Goal: Task Accomplishment & Management: Manage account settings

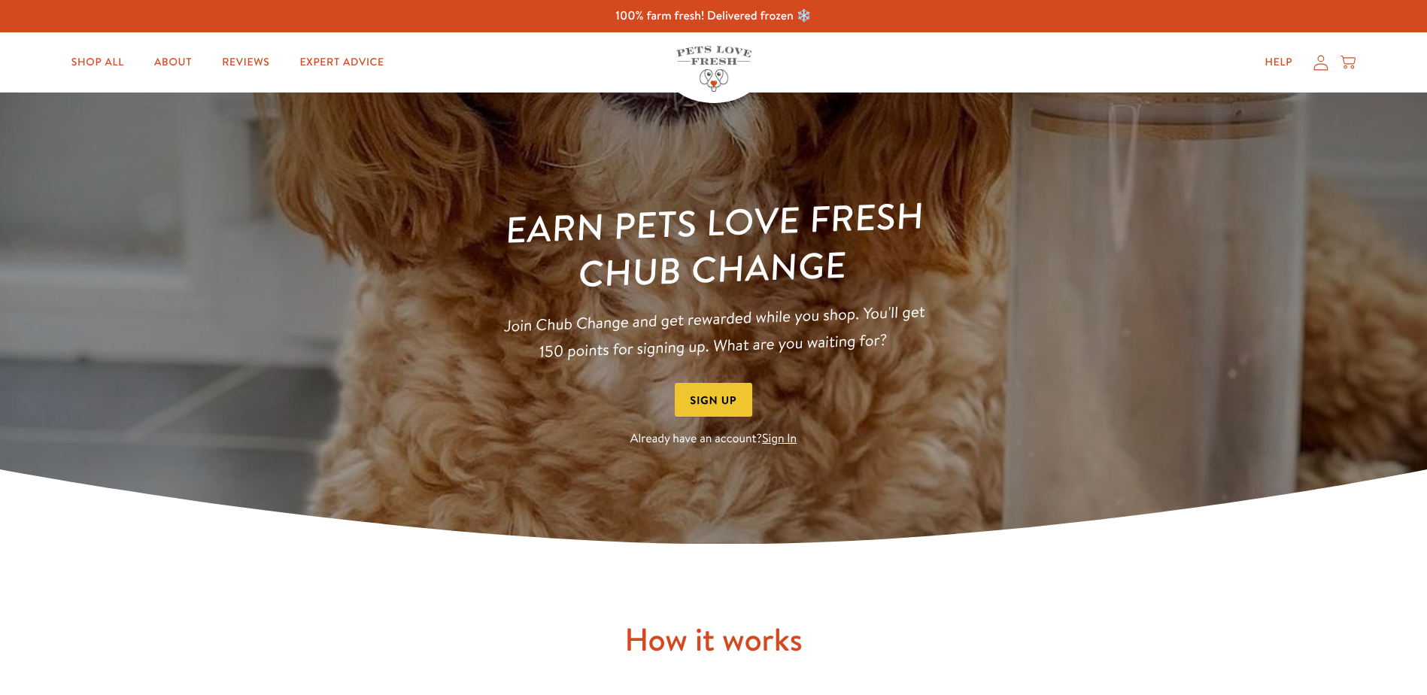
click at [784, 439] on link "Sign In" at bounding box center [779, 438] width 35 height 17
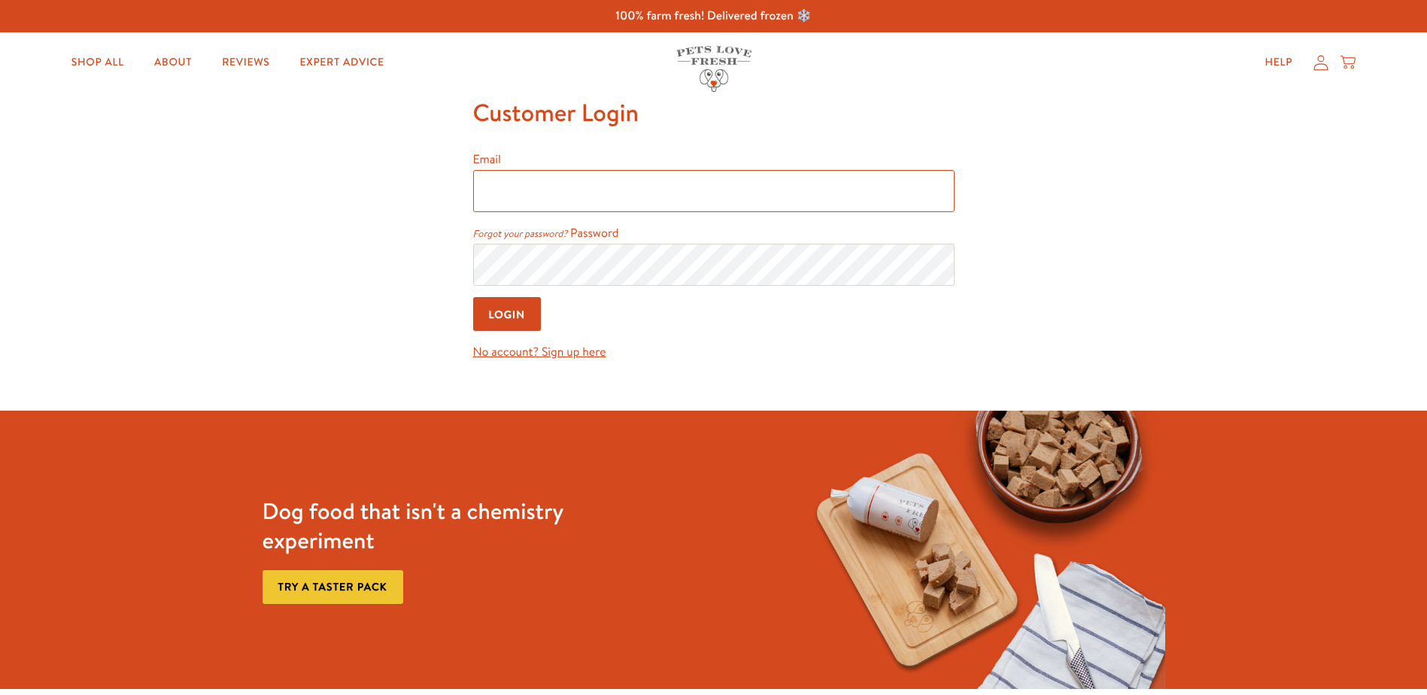
click at [628, 187] on input "Email" at bounding box center [713, 191] width 481 height 42
type input "mrsgemmafoley@gmail.com"
click at [622, 276] on div "Sign in with Shop" at bounding box center [713, 271] width 277 height 27
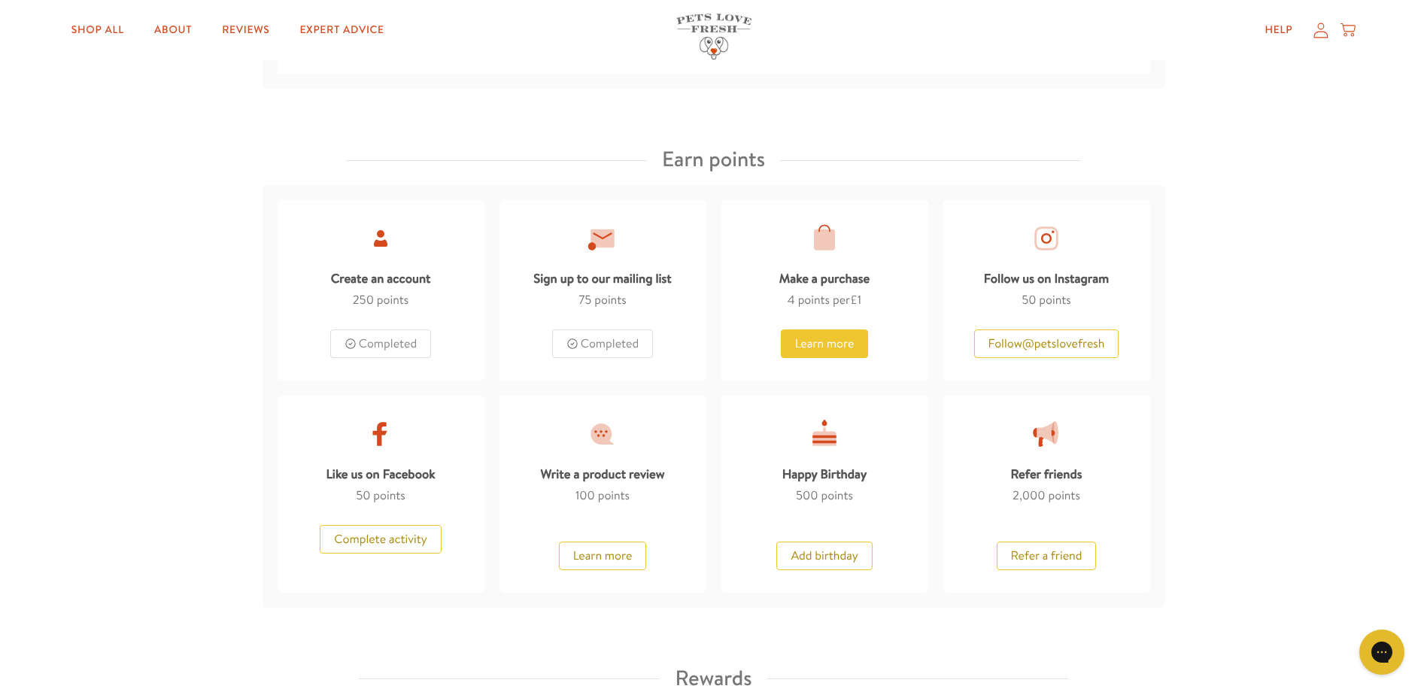
scroll to position [752, 0]
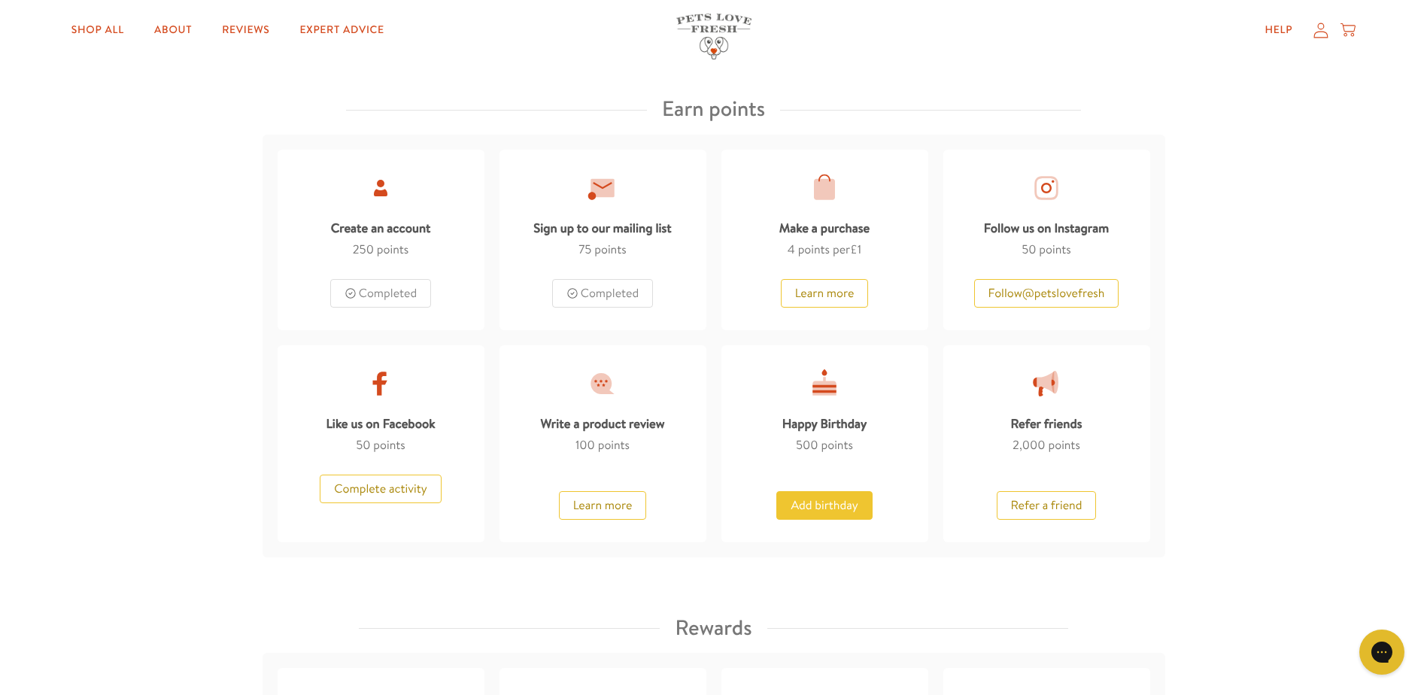
click at [844, 503] on button "Add birthday" at bounding box center [824, 505] width 96 height 29
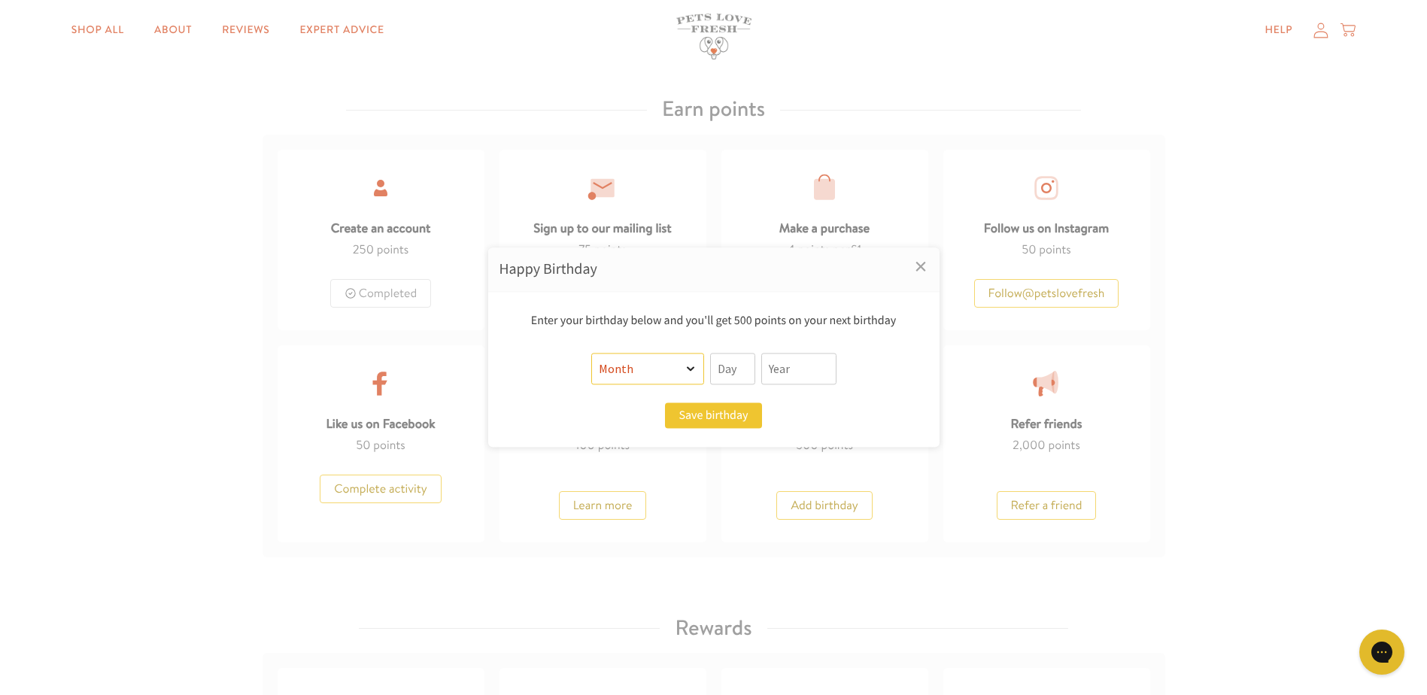
click at [680, 369] on select "Month January February March April May June July August September October Novem…" at bounding box center [647, 370] width 113 height 32
select select "11"
click at [591, 354] on select "Month January February March April May June July August September October Novem…" at bounding box center [647, 370] width 113 height 32
click at [734, 375] on input "text" at bounding box center [732, 370] width 45 height 32
type input "13"
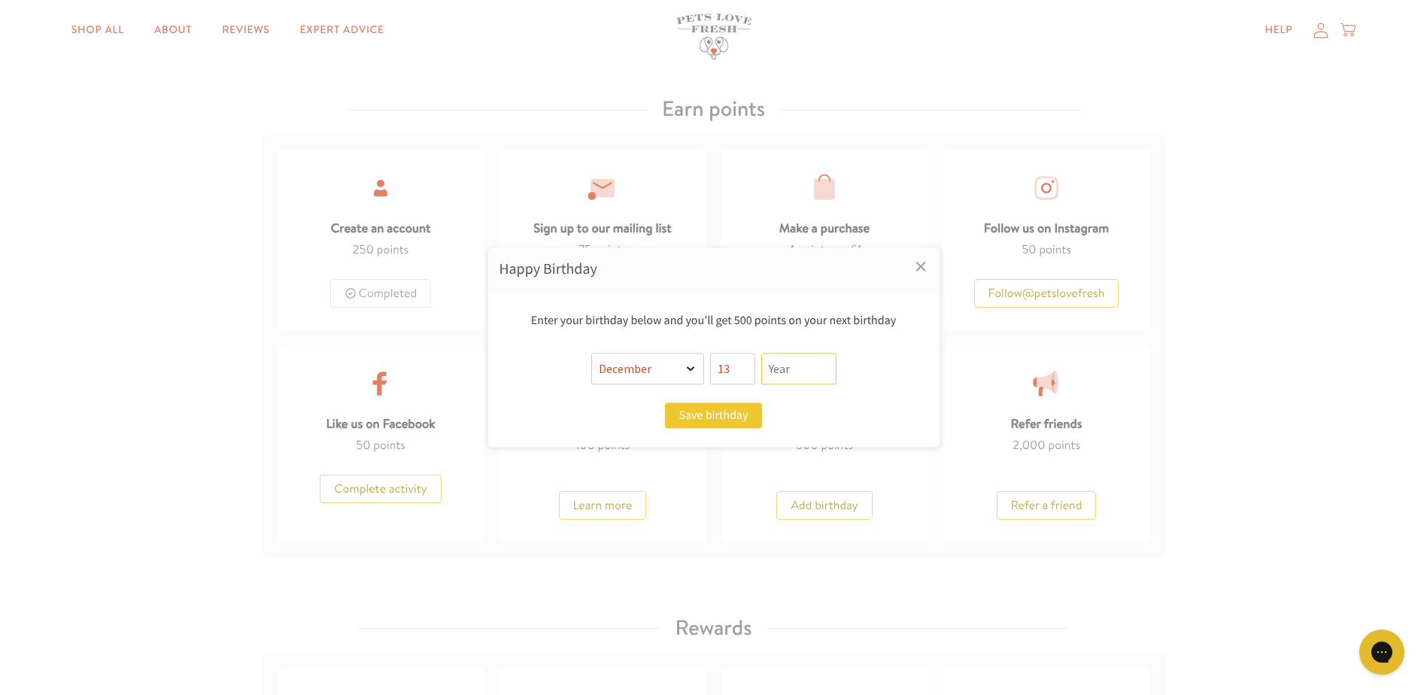
click at [817, 366] on input "text" at bounding box center [798, 370] width 75 height 32
type input "1983"
click at [743, 416] on button "Save birthday" at bounding box center [713, 416] width 96 height 26
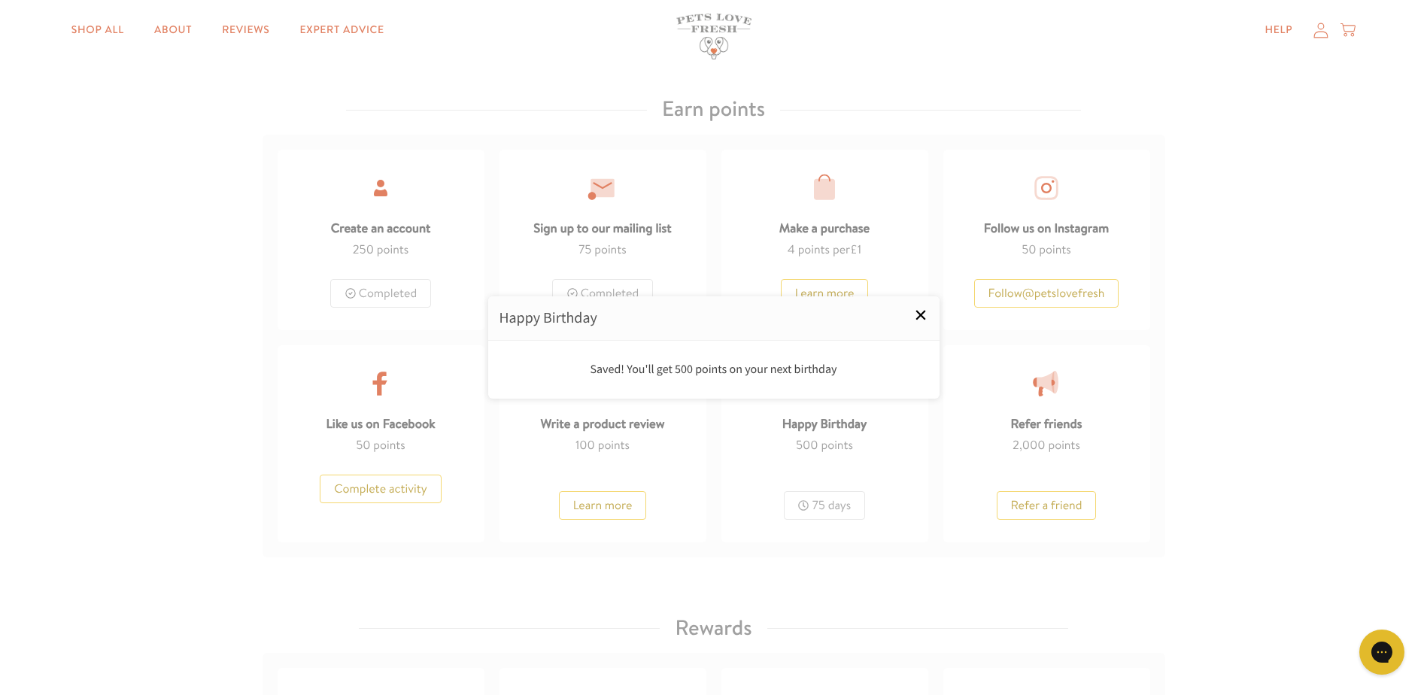
click at [920, 312] on link "×" at bounding box center [921, 315] width 38 height 38
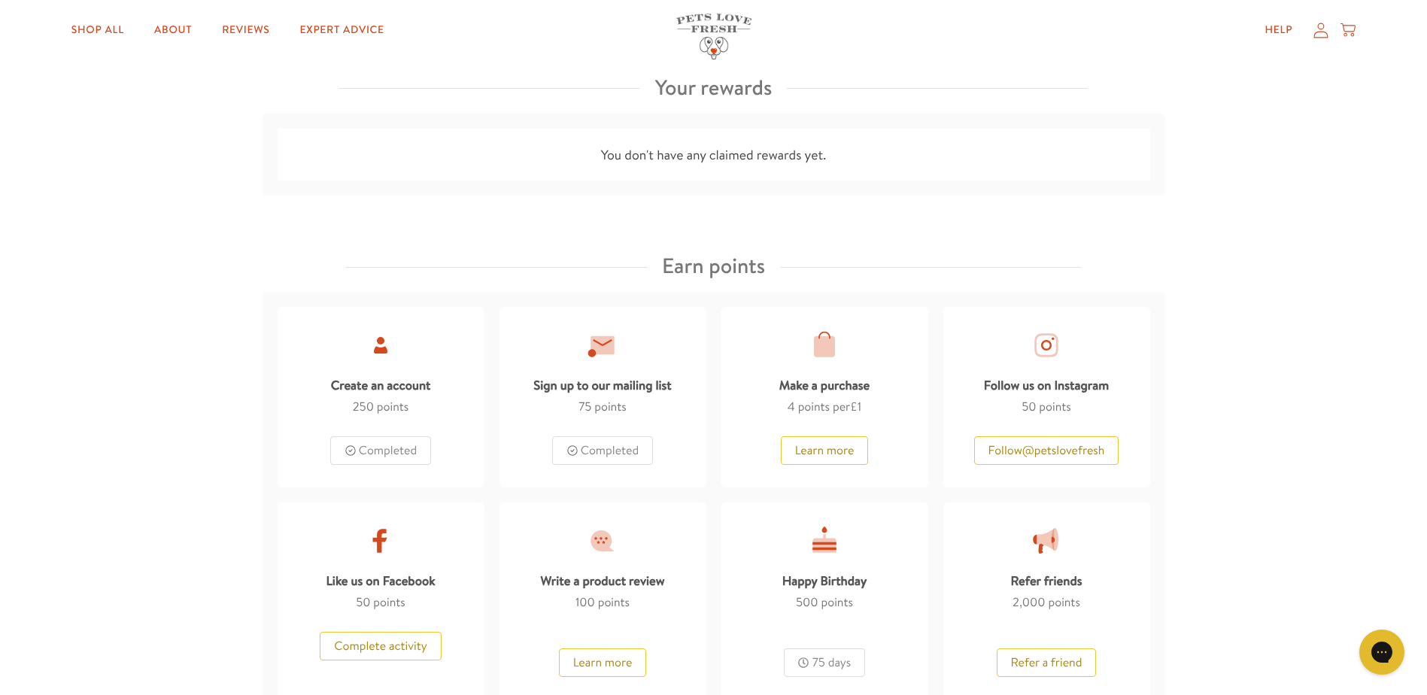
scroll to position [602, 0]
